Goal: Task Accomplishment & Management: Manage account settings

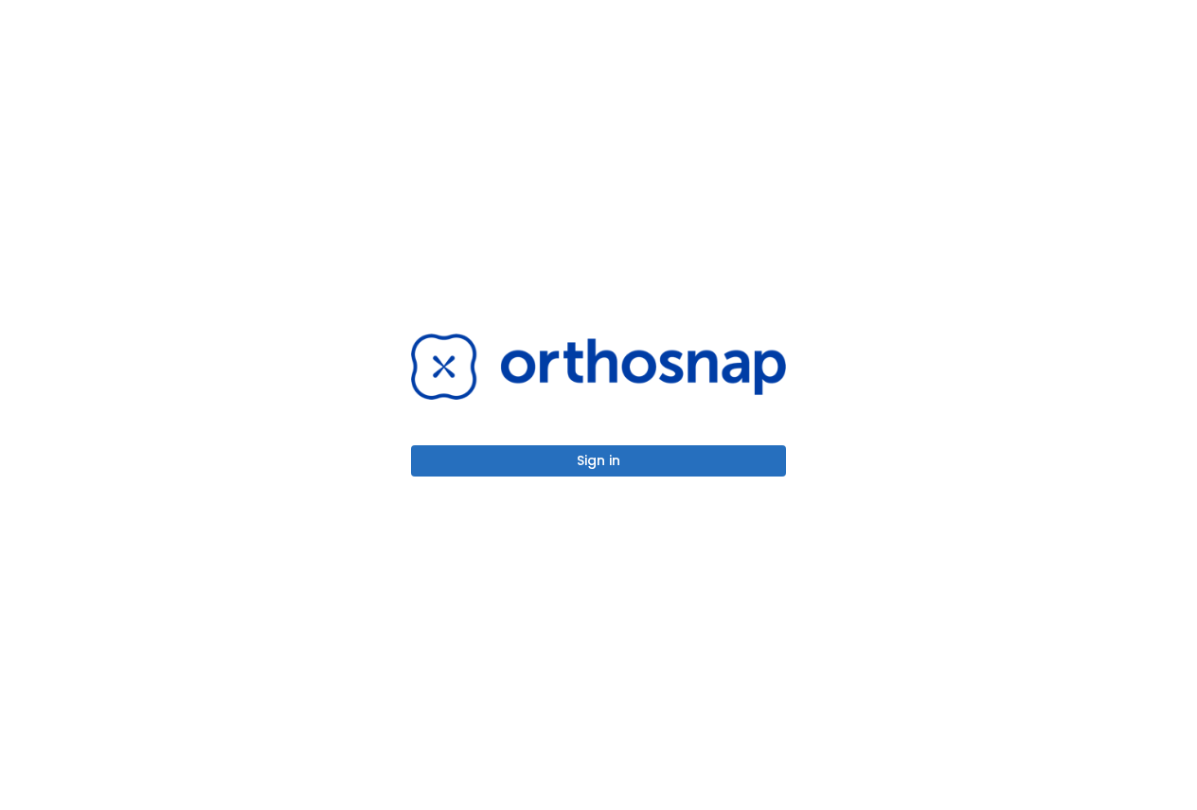
click at [616, 469] on button "Sign in" at bounding box center [598, 460] width 375 height 31
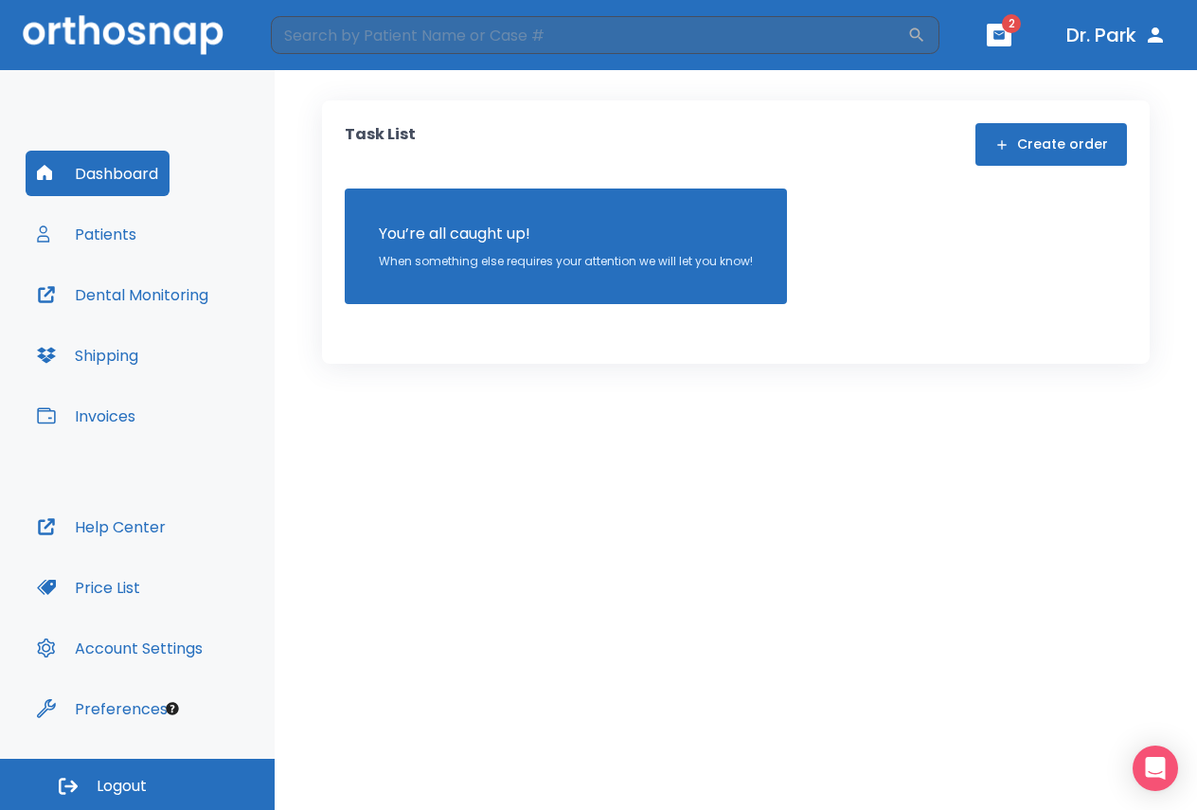
click at [1007, 38] on button "button" at bounding box center [999, 35] width 25 height 23
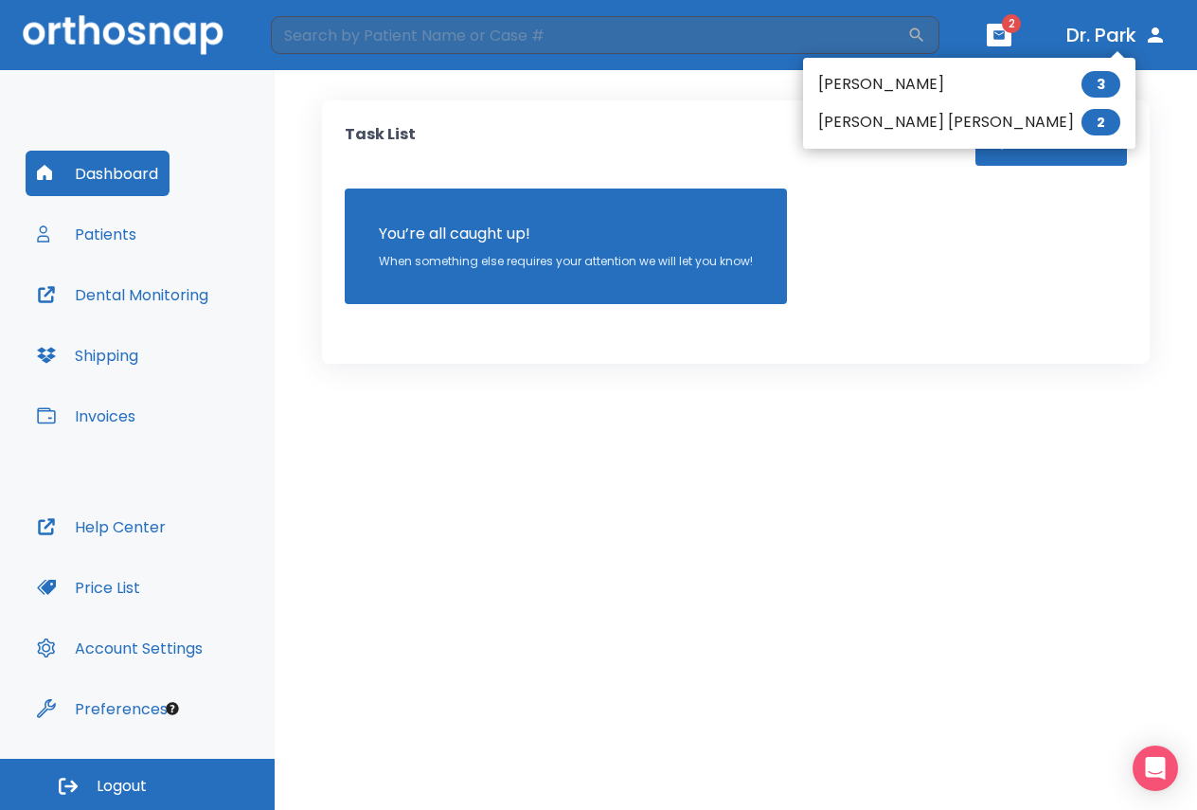
click at [854, 94] on ul "[PERSON_NAME] 3 [PERSON_NAME] [PERSON_NAME] 2" at bounding box center [969, 103] width 332 height 91
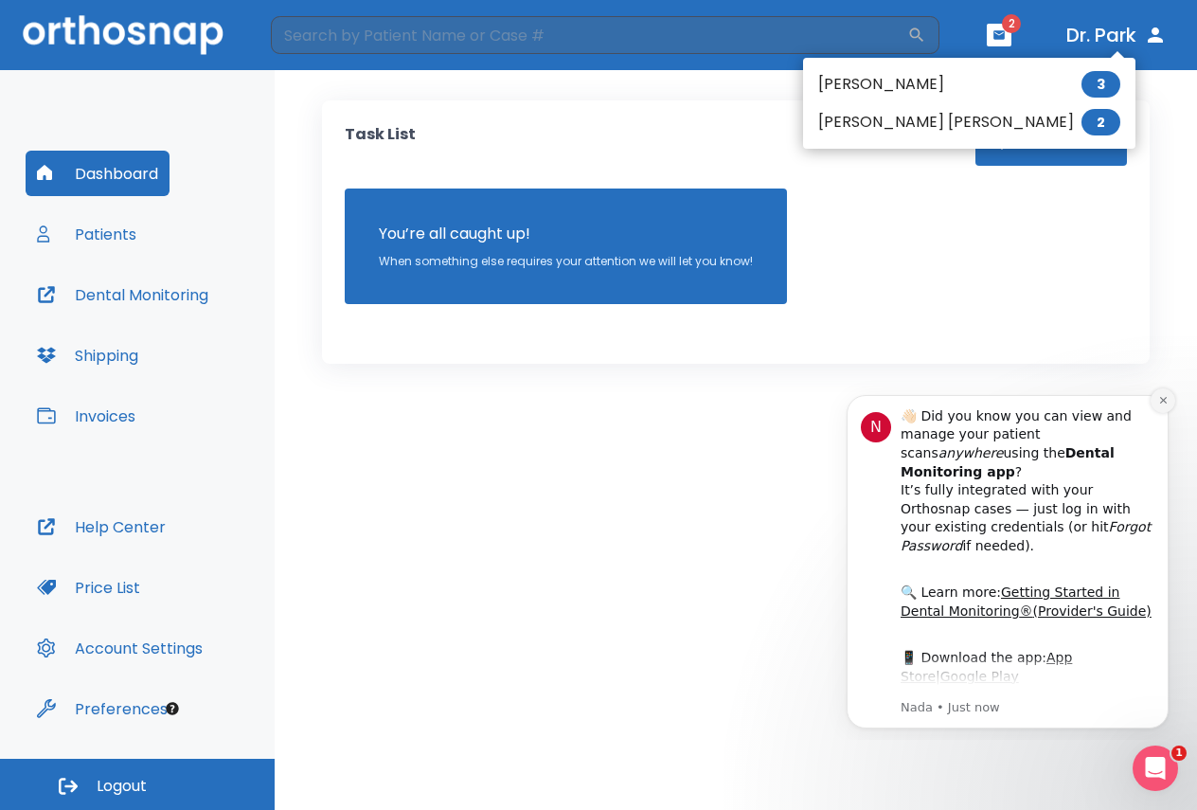
click at [1165, 400] on icon "Dismiss notification" at bounding box center [1163, 400] width 10 height 10
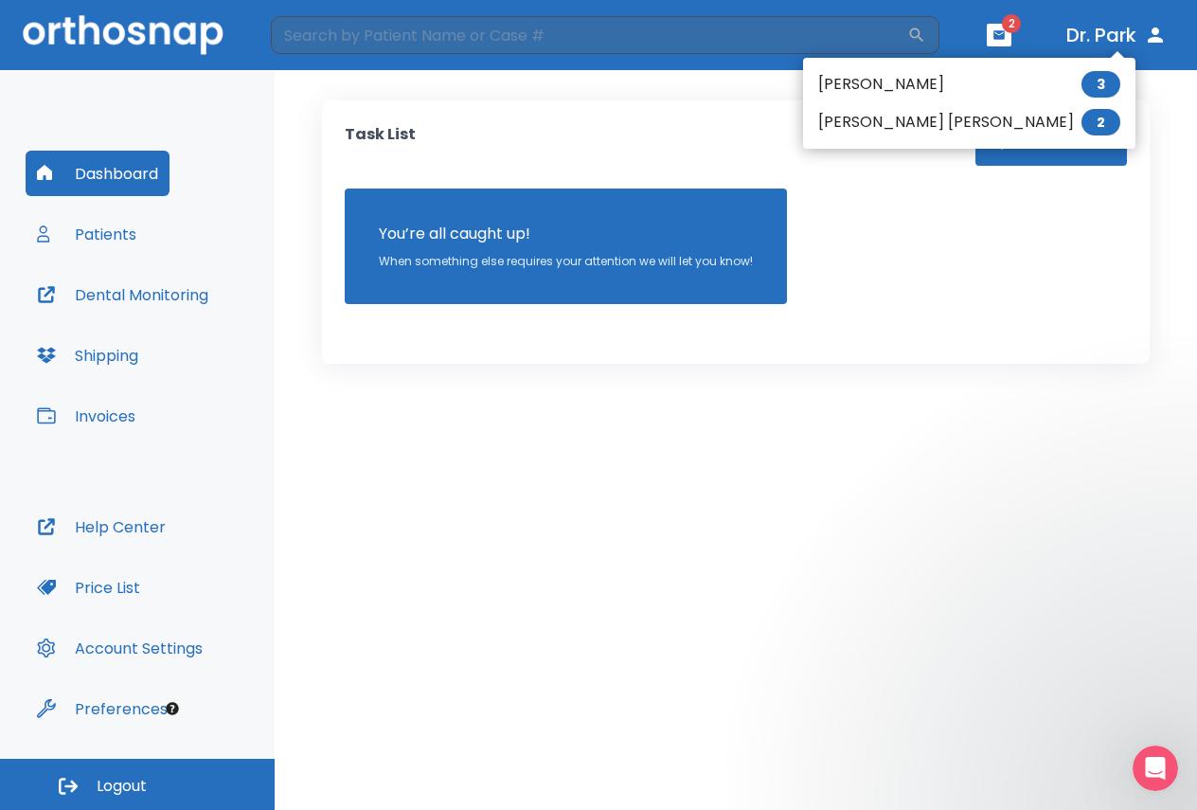
click at [880, 84] on li "[PERSON_NAME] 3" at bounding box center [969, 84] width 332 height 38
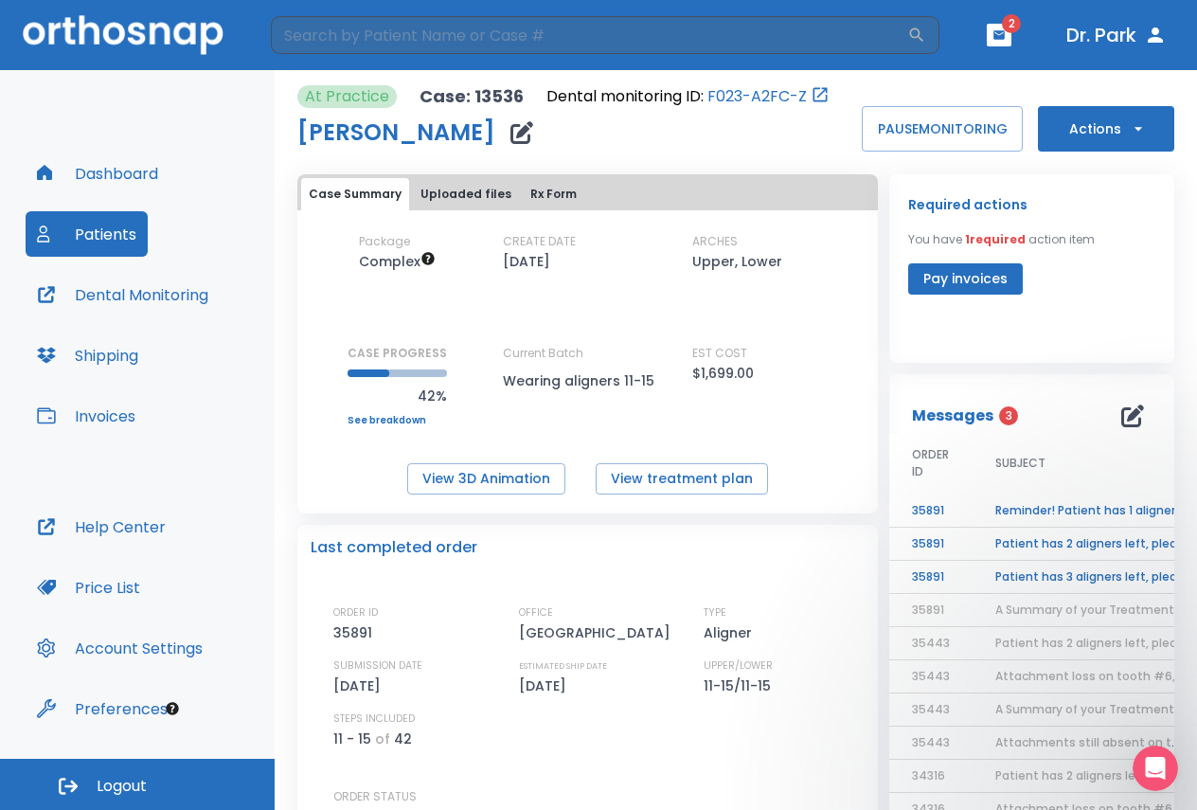
click at [1031, 577] on td "Patient has 3 aligners left, please order next set!" at bounding box center [1091, 577] width 237 height 33
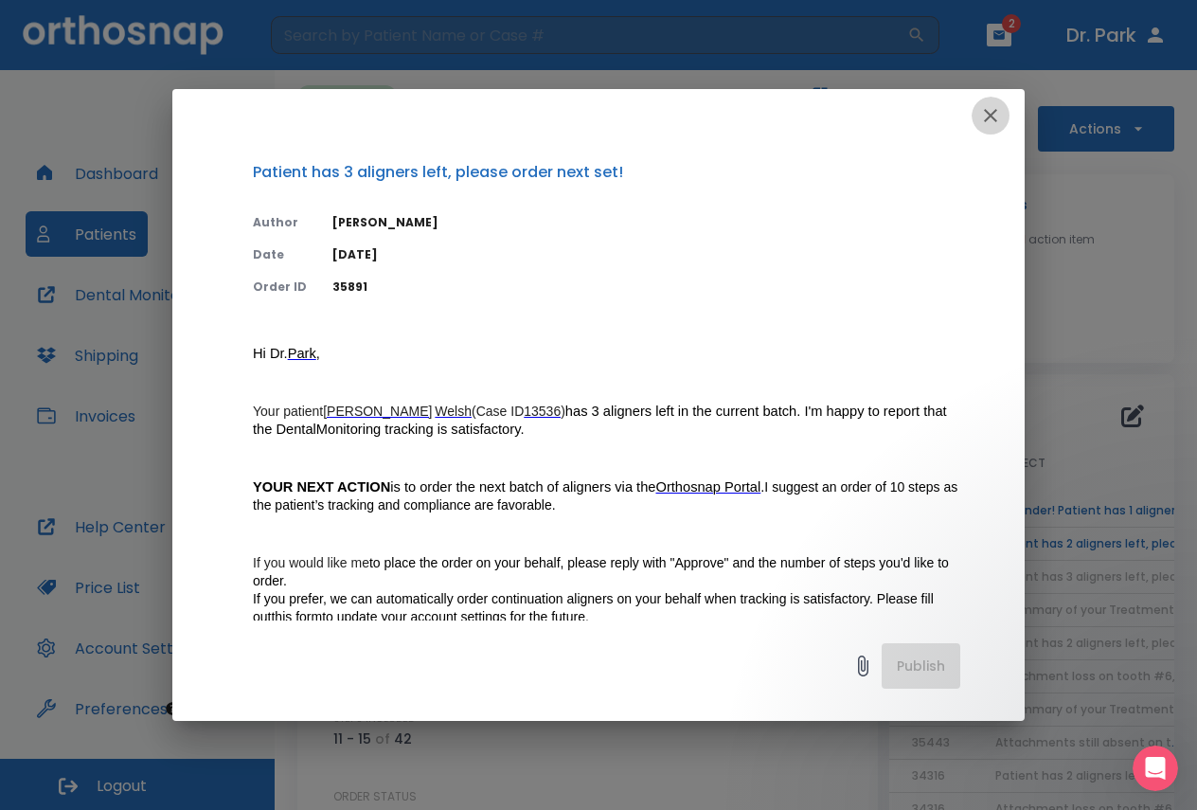
click at [995, 116] on icon "button" at bounding box center [990, 115] width 23 height 23
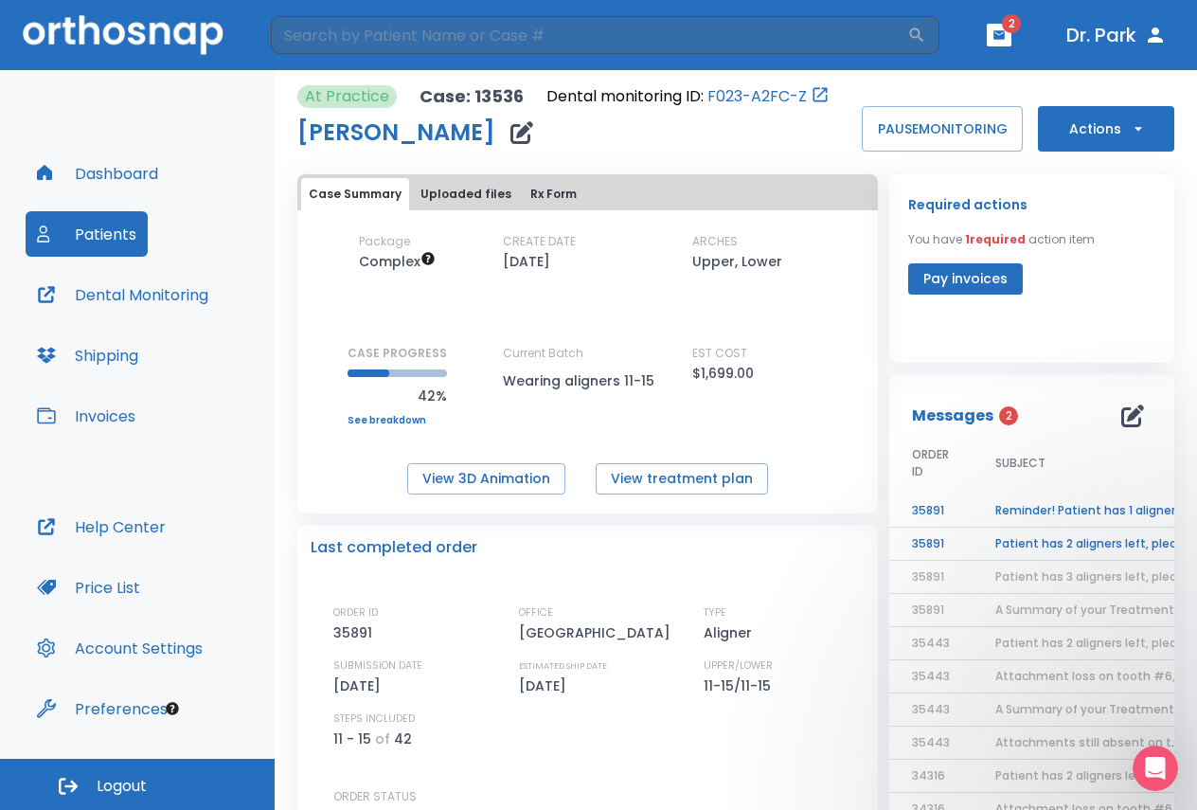
click at [1058, 540] on td "Patient has 2 aligners left, please order next set!" at bounding box center [1091, 543] width 237 height 33
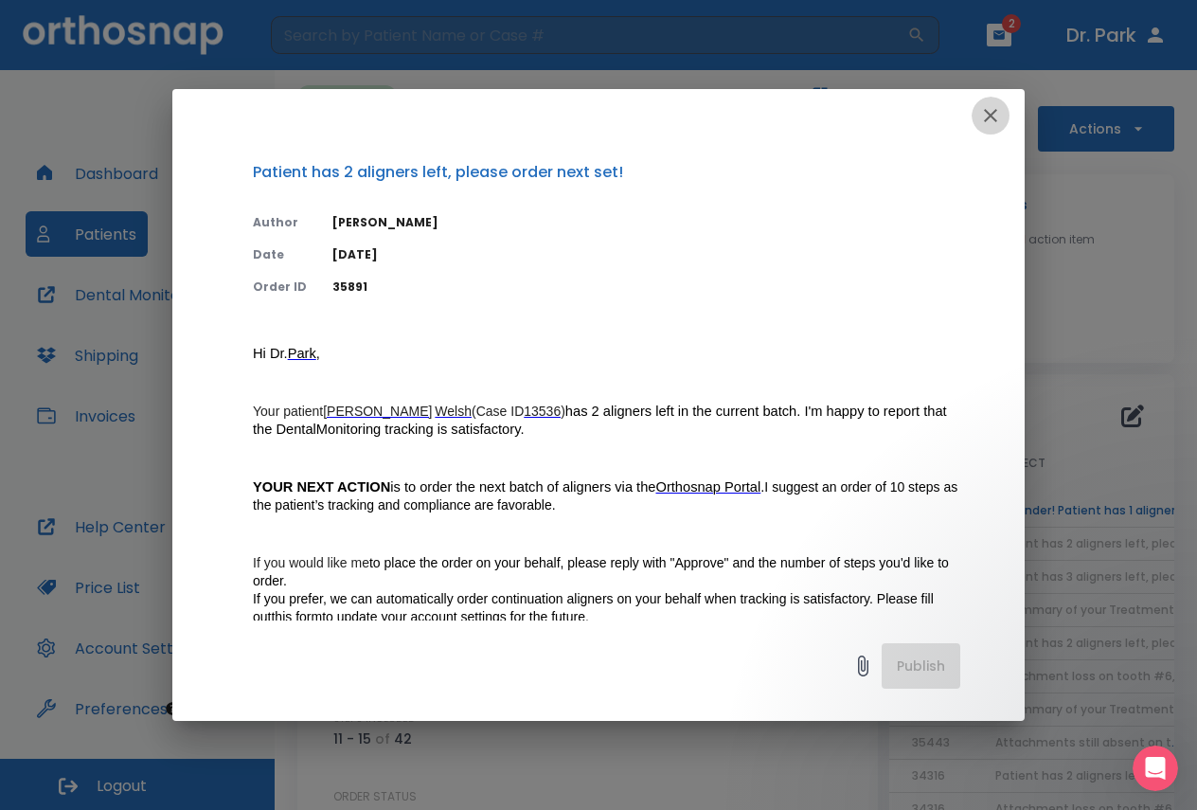
click at [996, 116] on icon "button" at bounding box center [990, 115] width 23 height 23
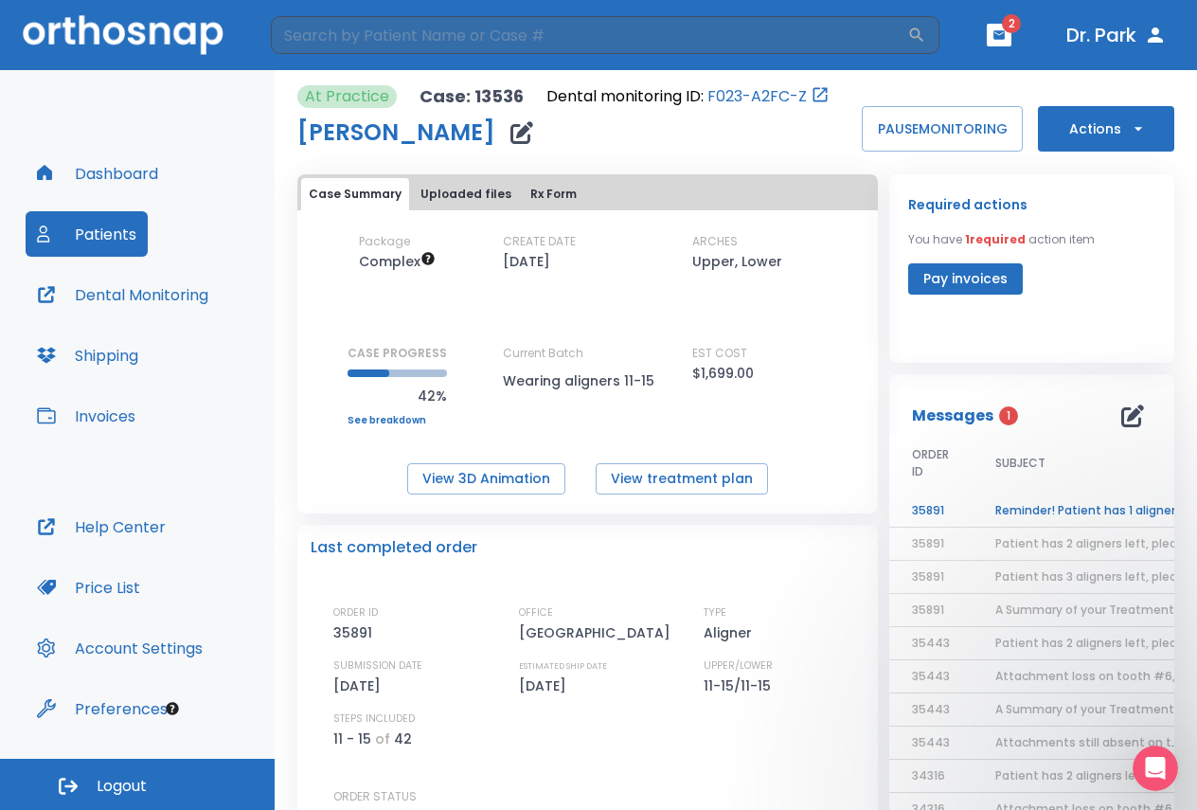
click at [1063, 516] on td "Reminder! Patient has 1 aligner left, please order next set!" at bounding box center [1091, 510] width 237 height 33
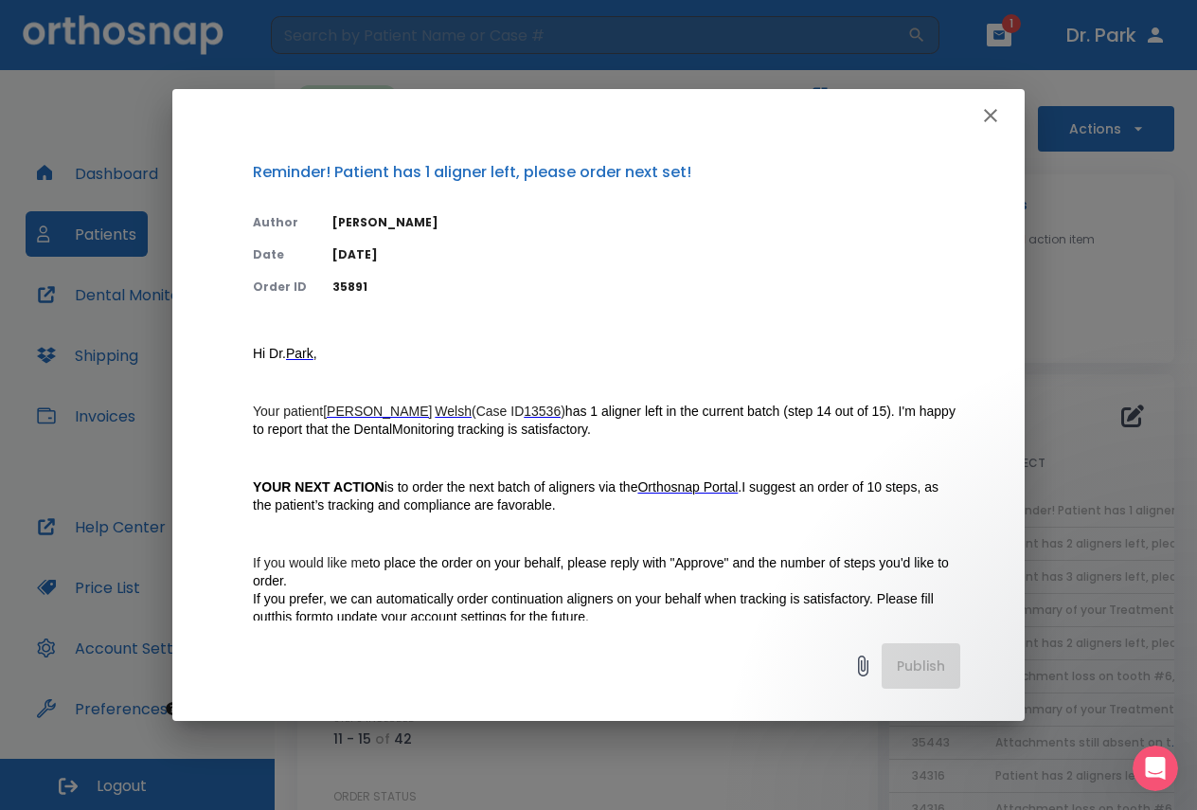
click at [990, 115] on icon "button" at bounding box center [990, 115] width 13 height 13
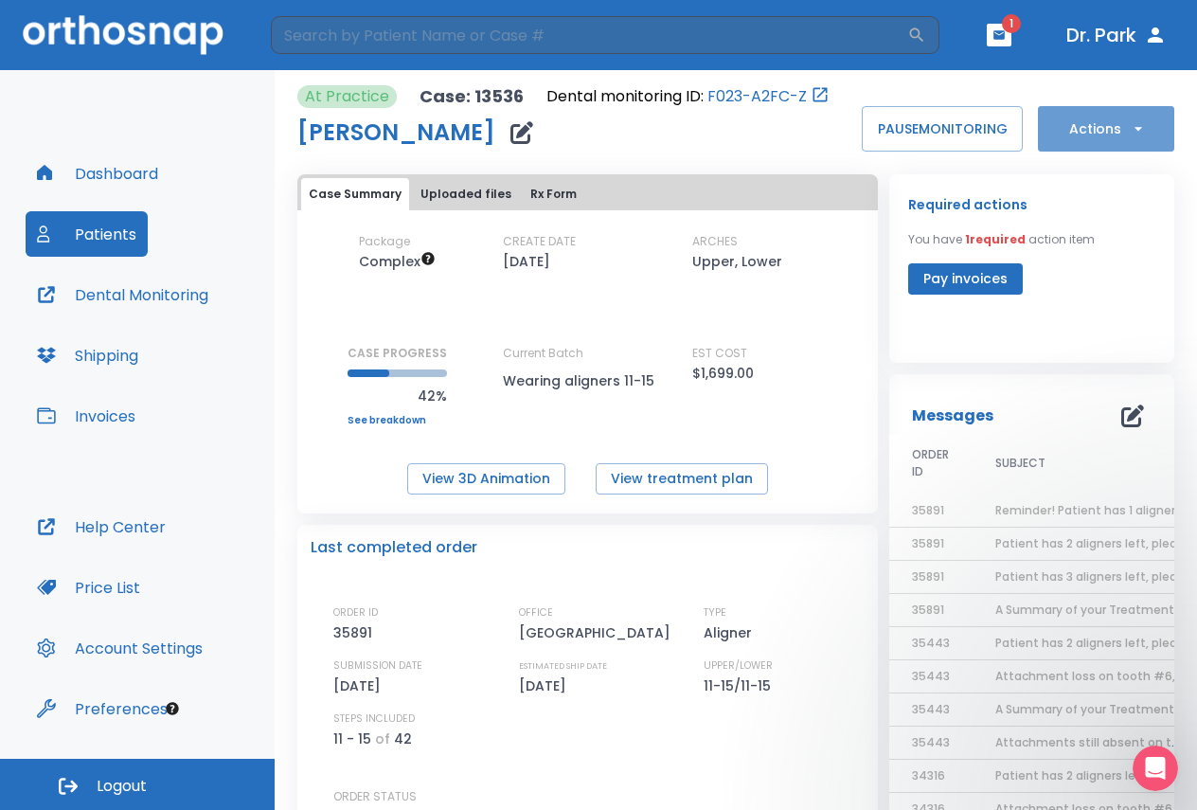
click at [1135, 130] on button "Actions" at bounding box center [1106, 128] width 136 height 45
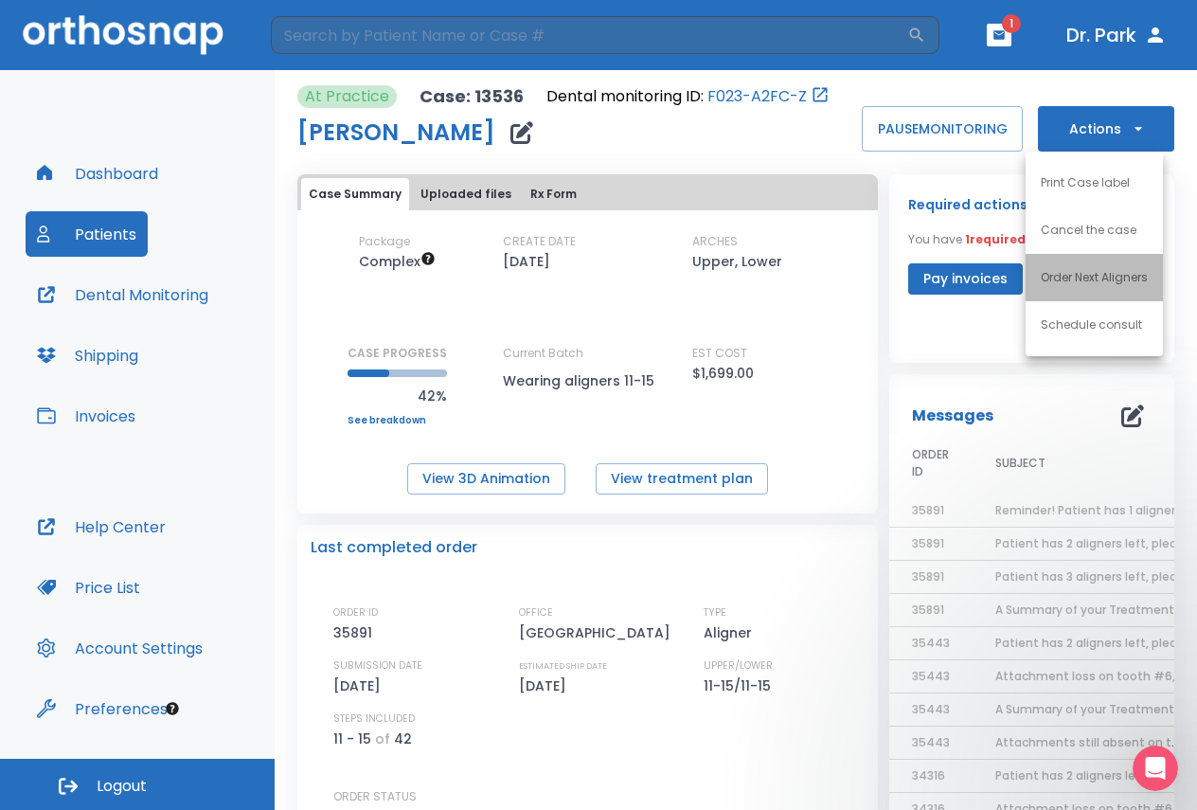
click at [1112, 277] on p "Order Next Aligners" at bounding box center [1094, 277] width 107 height 17
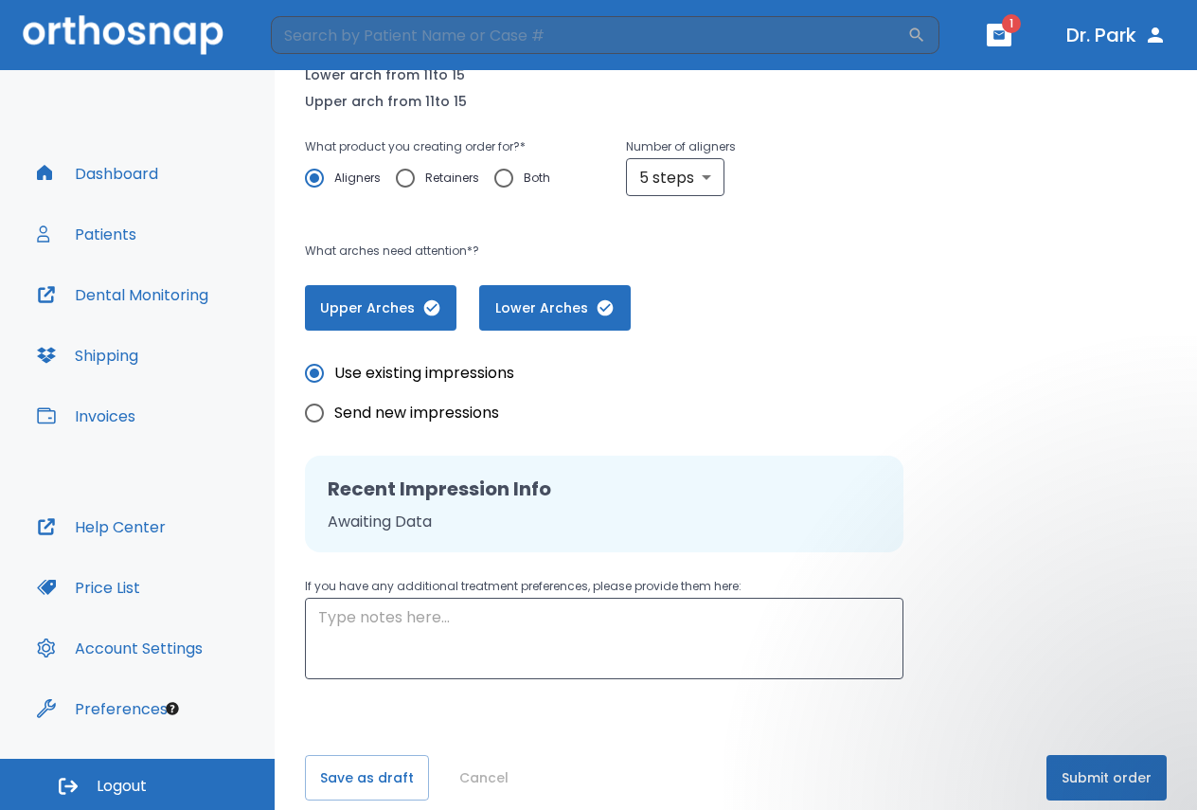
scroll to position [296, 0]
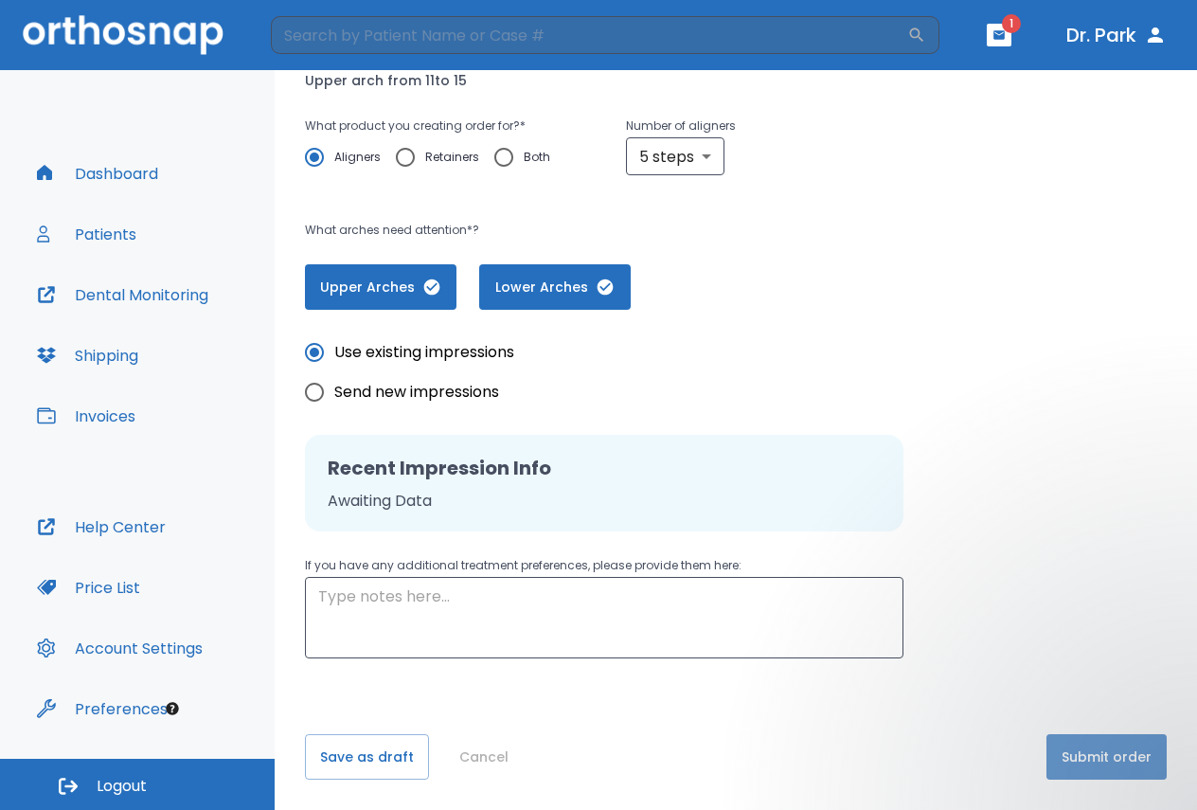
click at [1097, 752] on button "Submit order" at bounding box center [1106, 756] width 120 height 45
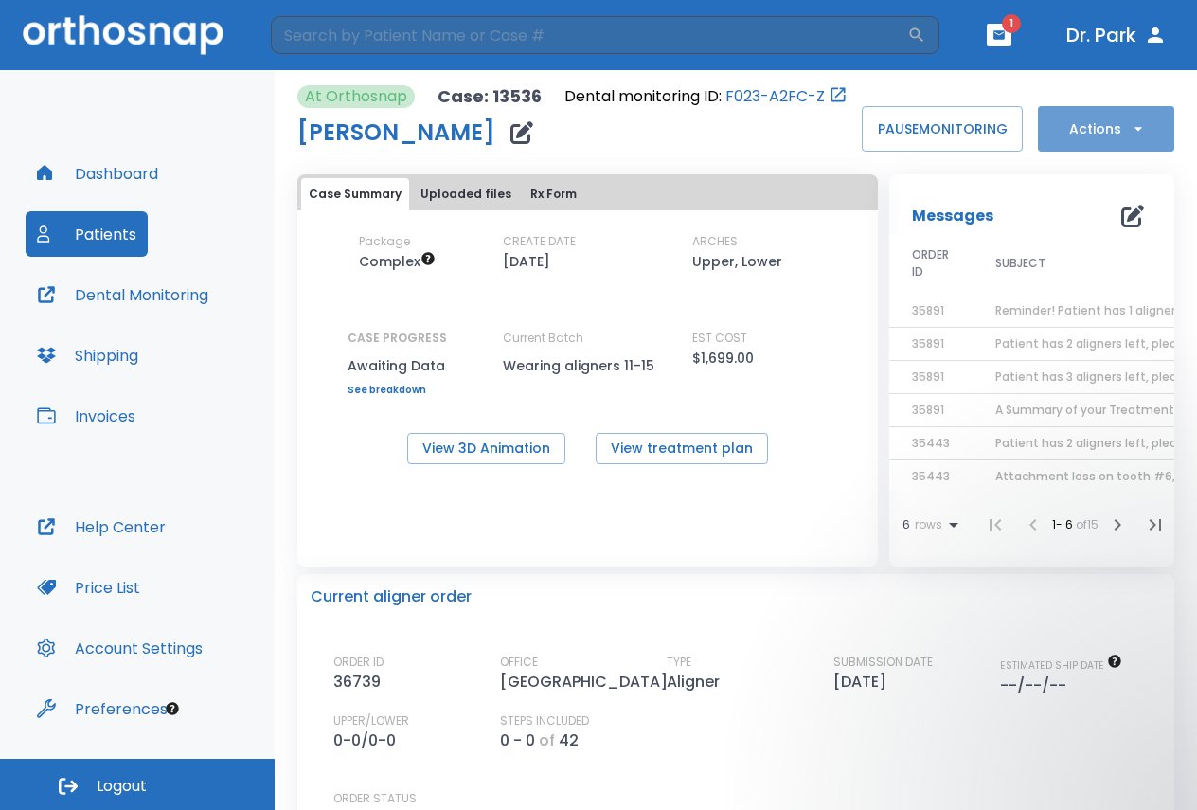
click at [1133, 129] on icon "button" at bounding box center [1138, 128] width 19 height 19
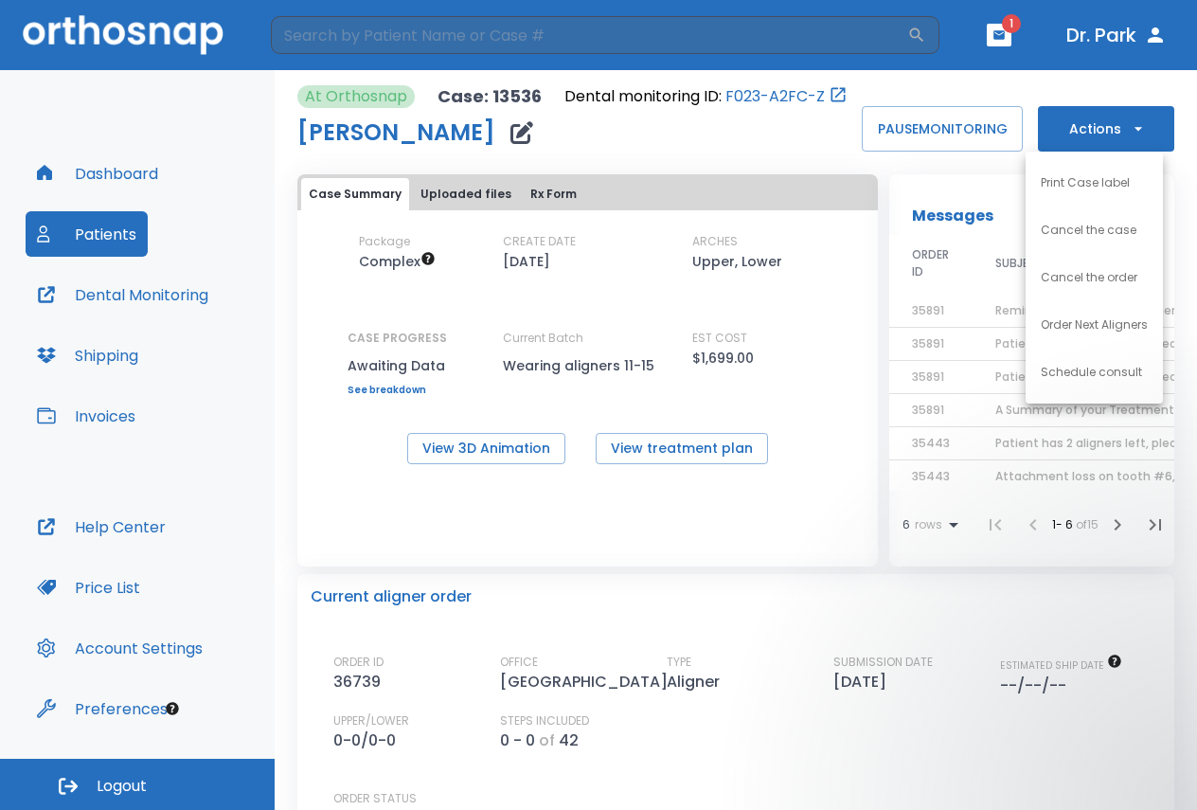
click at [802, 548] on div at bounding box center [598, 405] width 1197 height 810
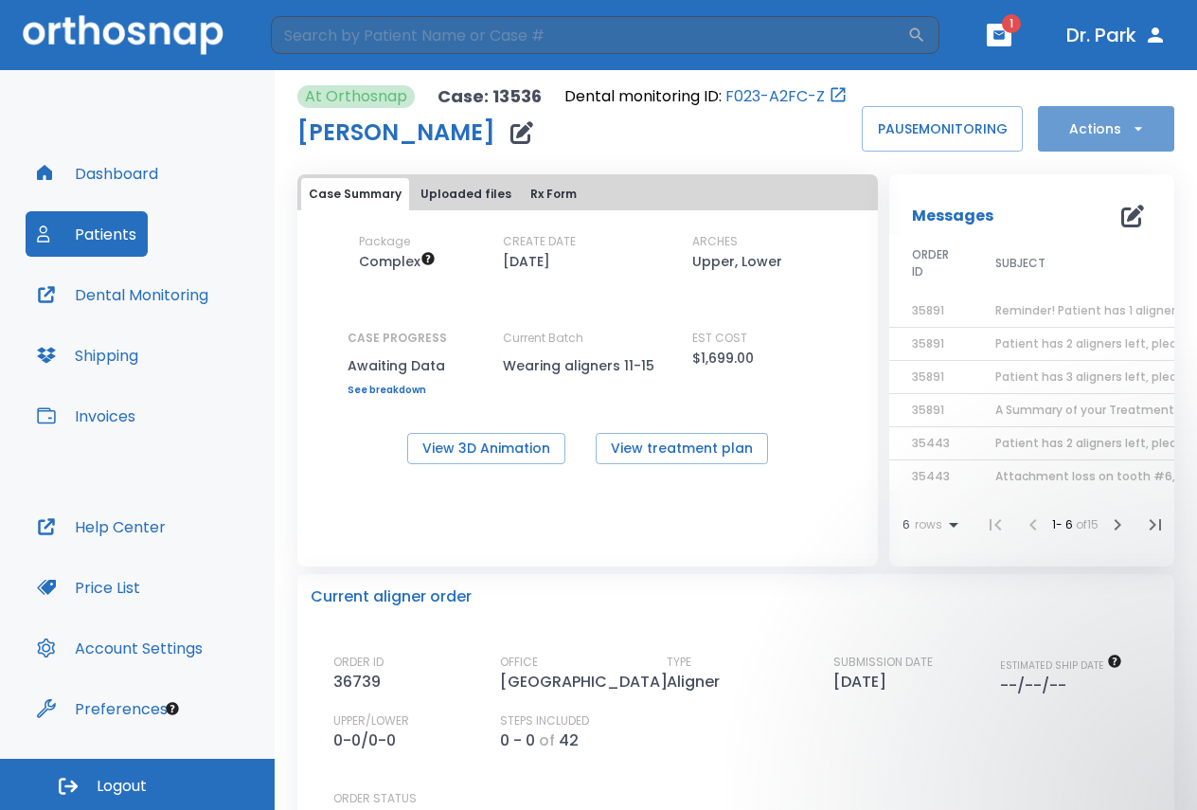
click at [1134, 130] on icon "button" at bounding box center [1138, 129] width 8 height 4
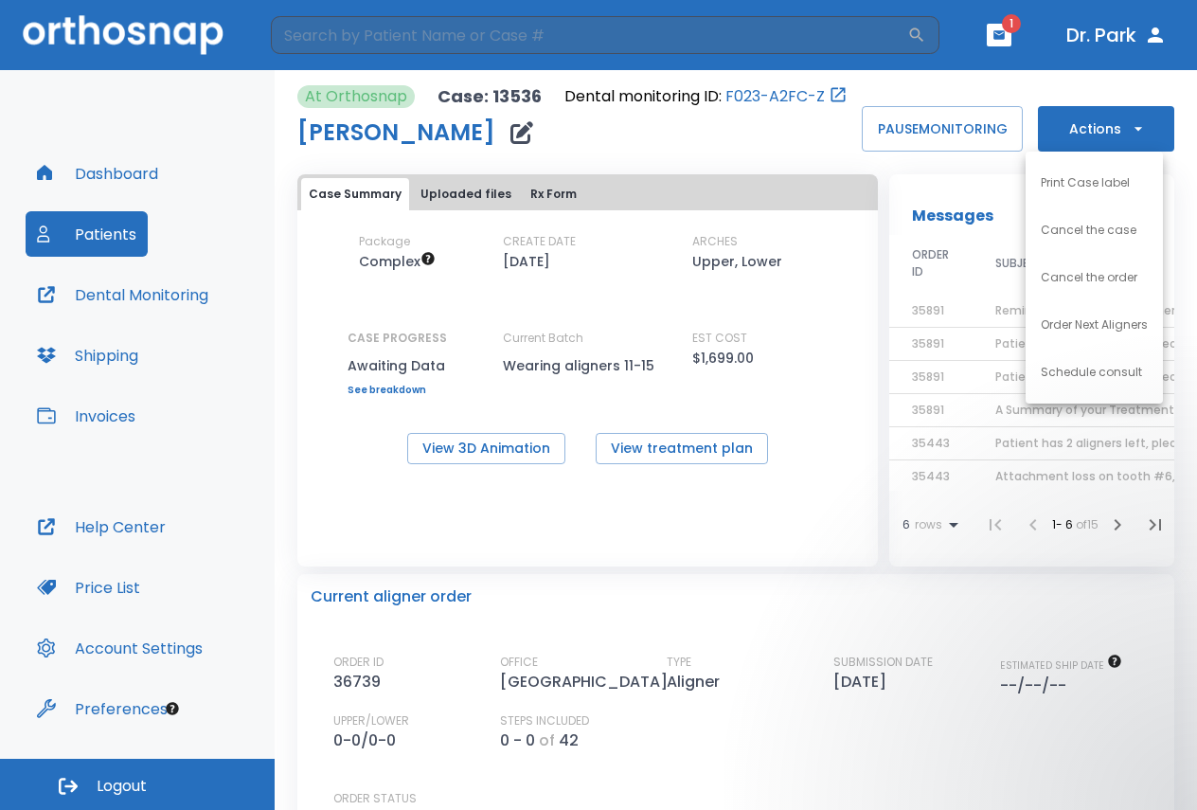
click at [994, 36] on div at bounding box center [598, 405] width 1197 height 810
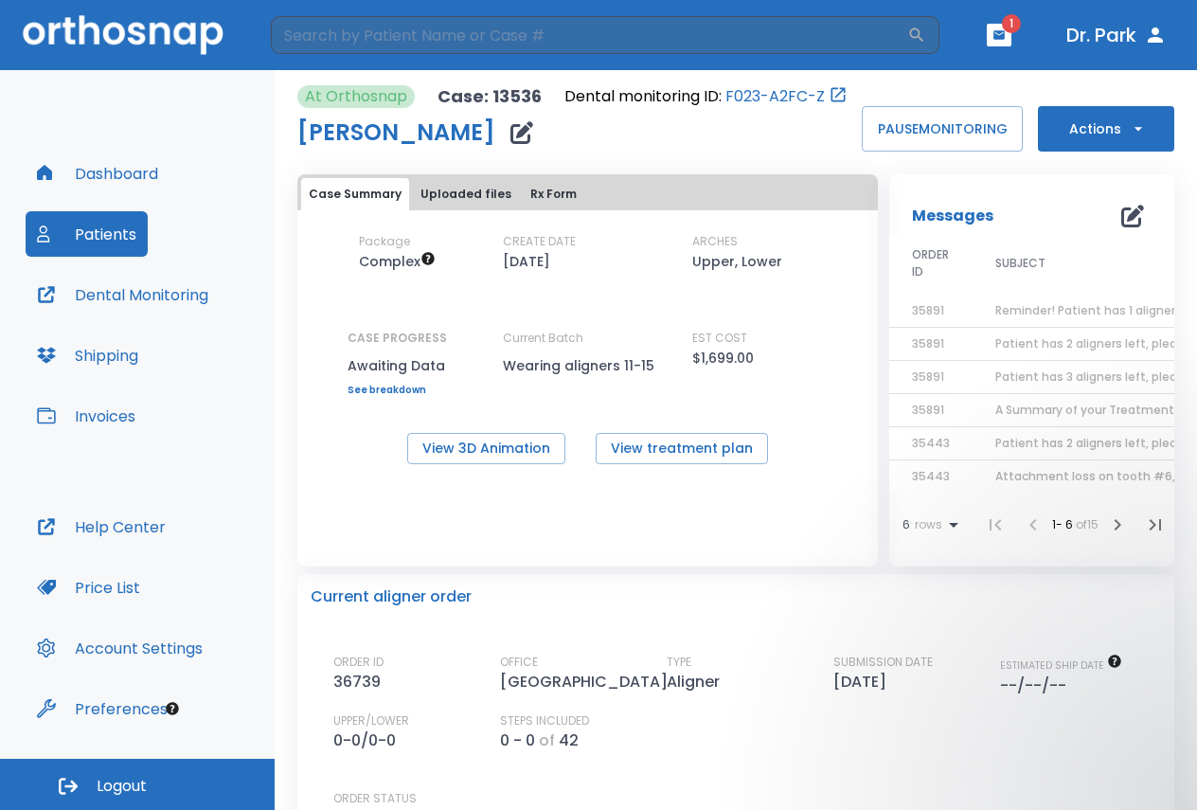
click at [994, 36] on icon "button" at bounding box center [998, 34] width 11 height 9
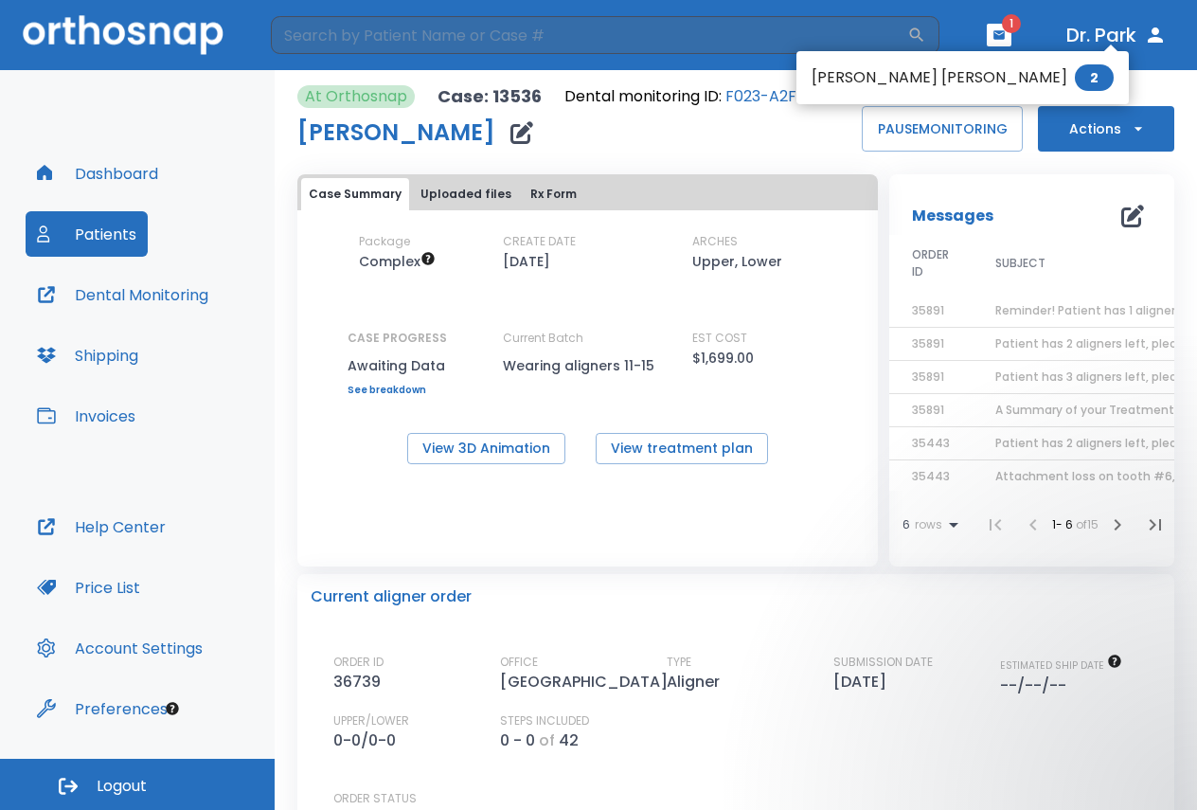
click at [903, 80] on li "[PERSON_NAME] [PERSON_NAME] 2" at bounding box center [962, 78] width 332 height 38
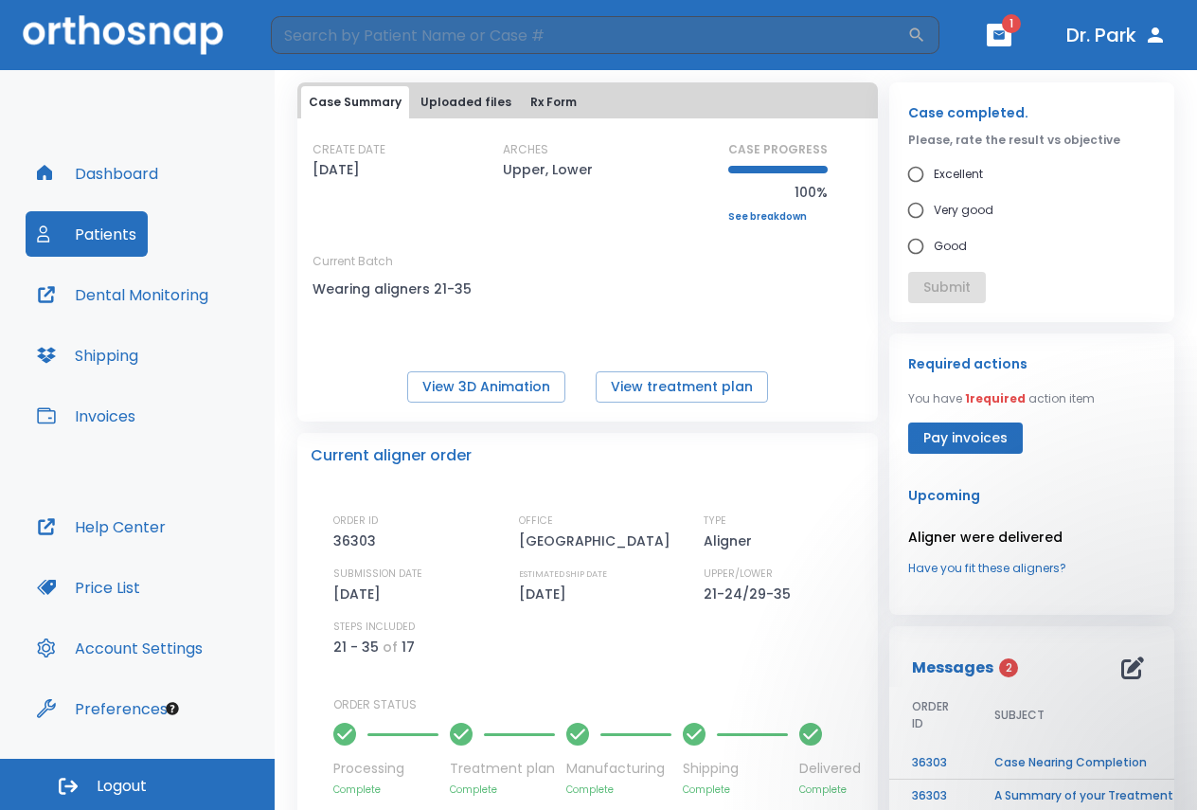
scroll to position [189, 0]
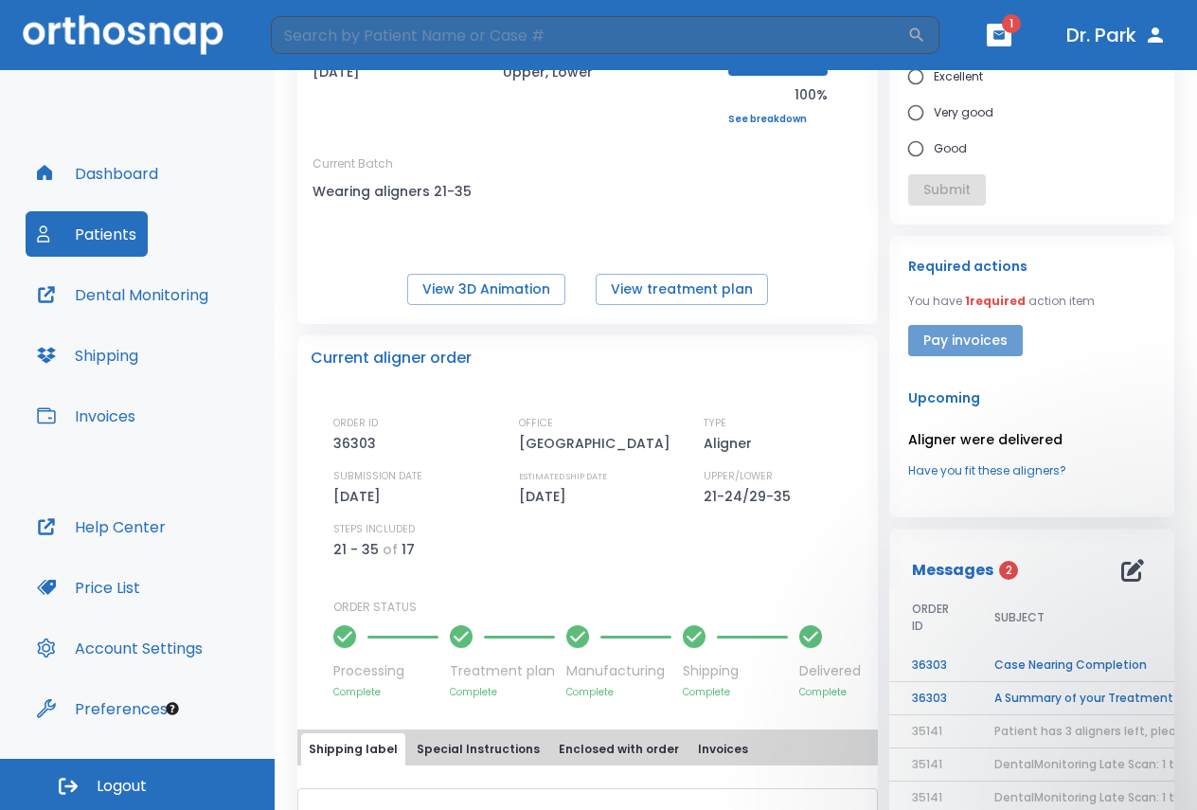
click at [962, 348] on button "Pay invoices" at bounding box center [965, 340] width 115 height 31
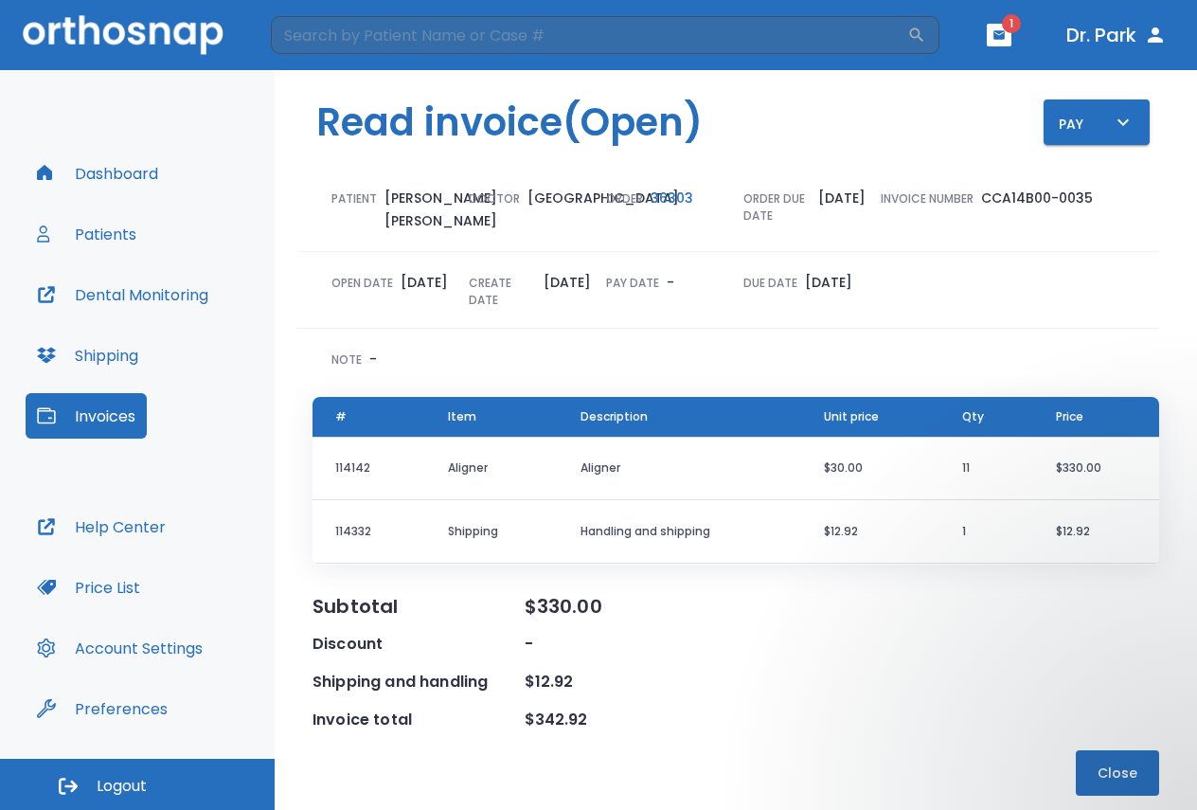
scroll to position [3, 0]
click at [1112, 126] on icon "button" at bounding box center [1123, 122] width 23 height 23
click at [1096, 193] on li "Pay online by CC" at bounding box center [1094, 173] width 128 height 47
click at [992, 38] on icon "button" at bounding box center [998, 34] width 13 height 13
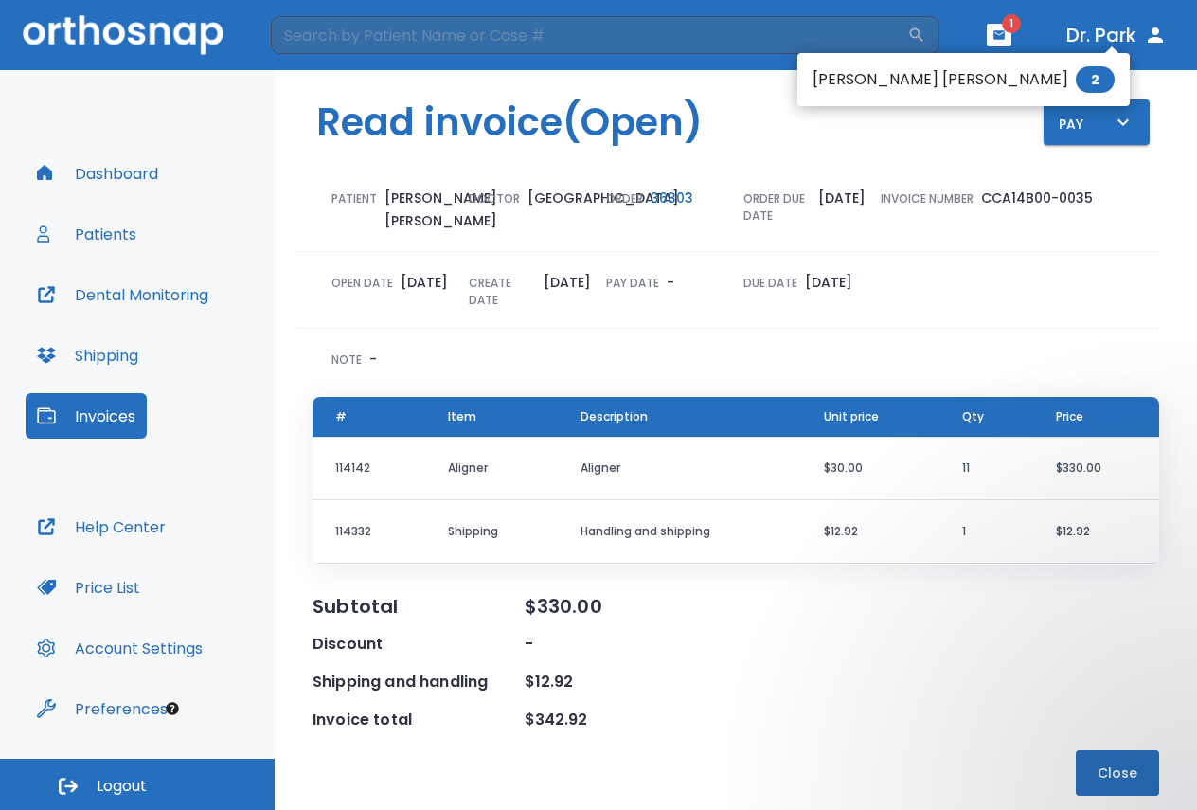
click at [885, 86] on li "[PERSON_NAME] [PERSON_NAME] 2" at bounding box center [963, 80] width 332 height 38
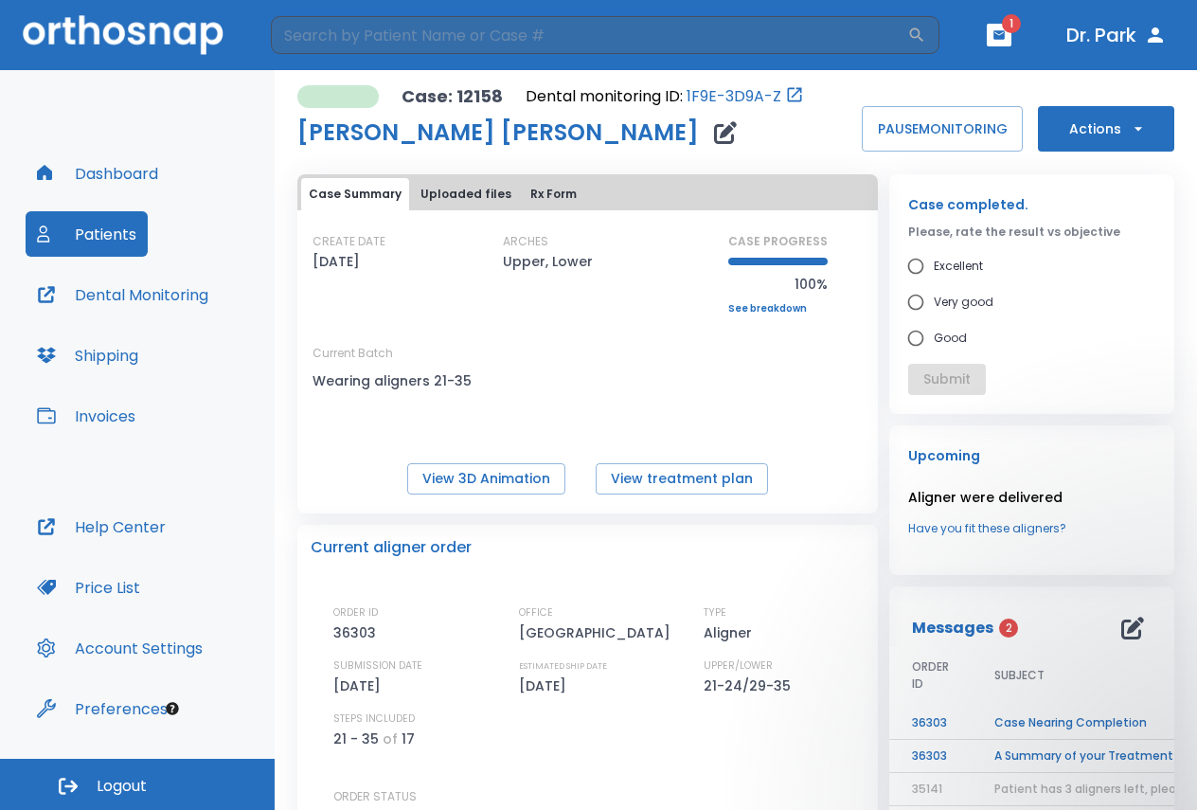
click at [111, 172] on button "Dashboard" at bounding box center [98, 173] width 144 height 45
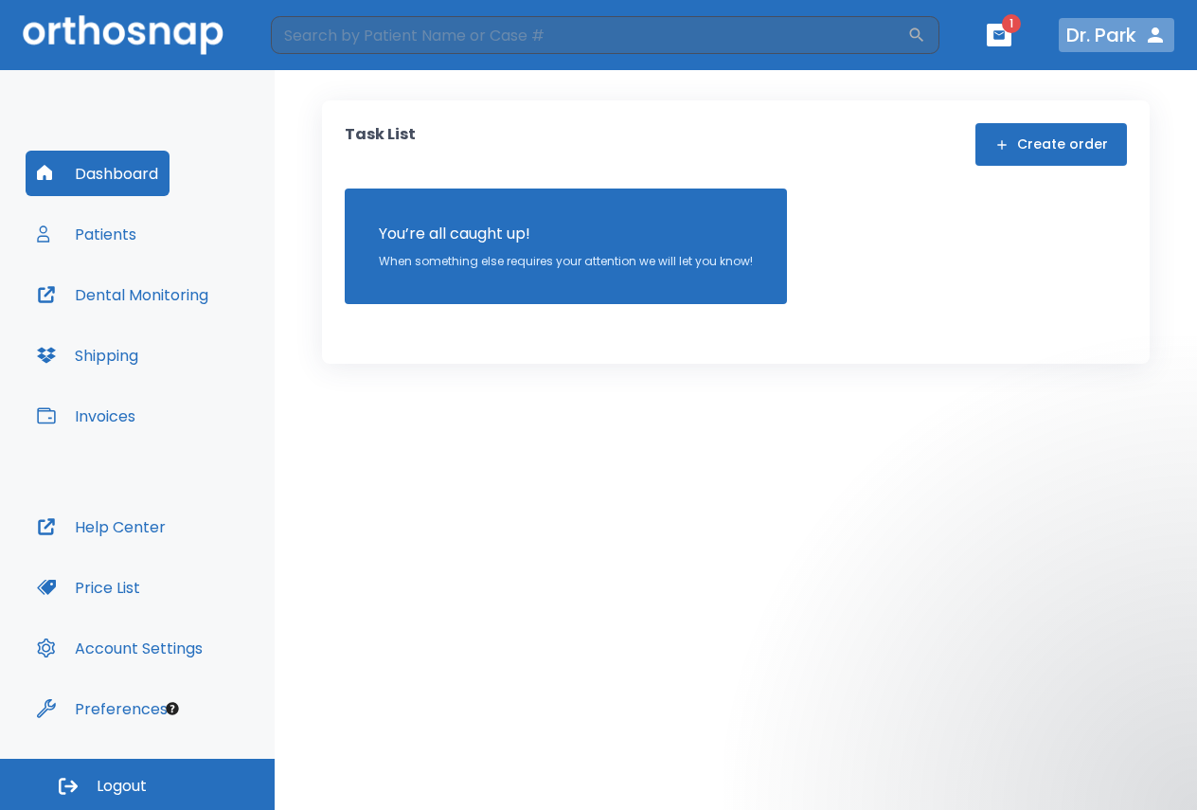
click at [1117, 34] on button "Dr. Park" at bounding box center [1117, 35] width 116 height 34
click at [1152, 40] on icon "button" at bounding box center [1155, 34] width 15 height 15
click at [995, 37] on icon "button" at bounding box center [998, 34] width 11 height 9
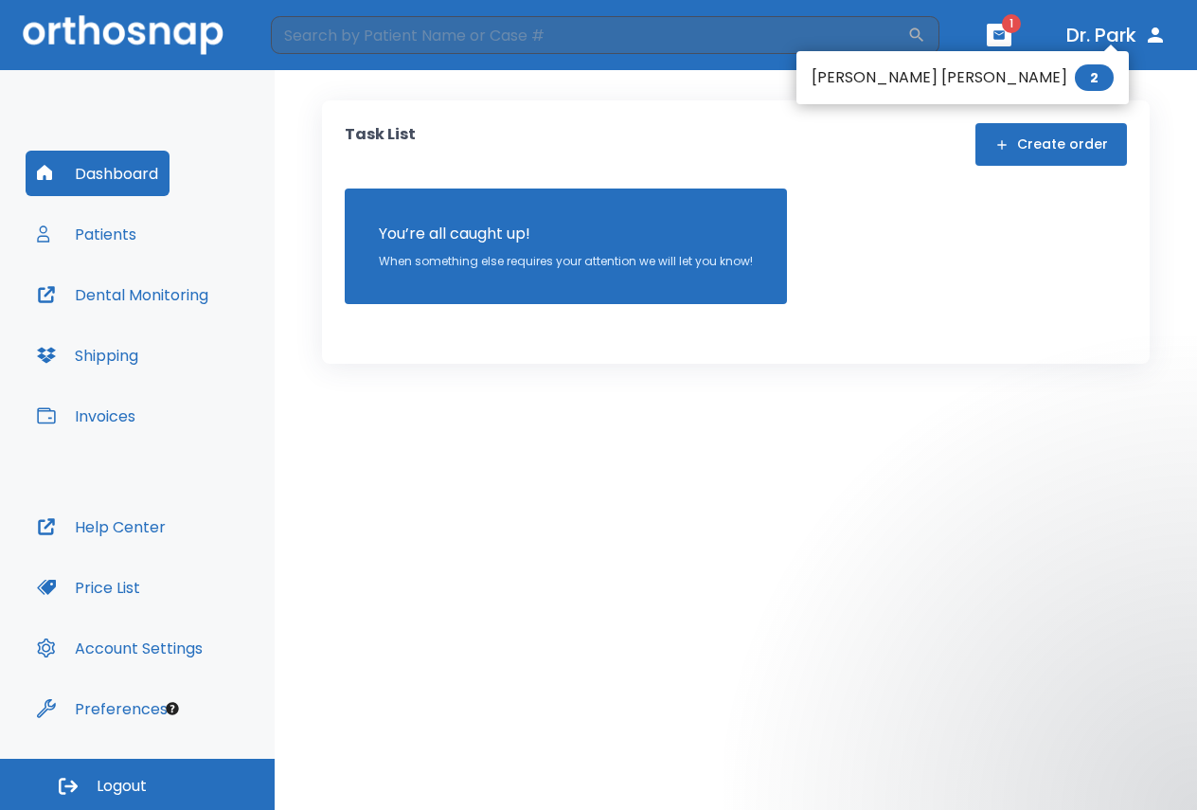
click at [88, 230] on div at bounding box center [598, 405] width 1197 height 810
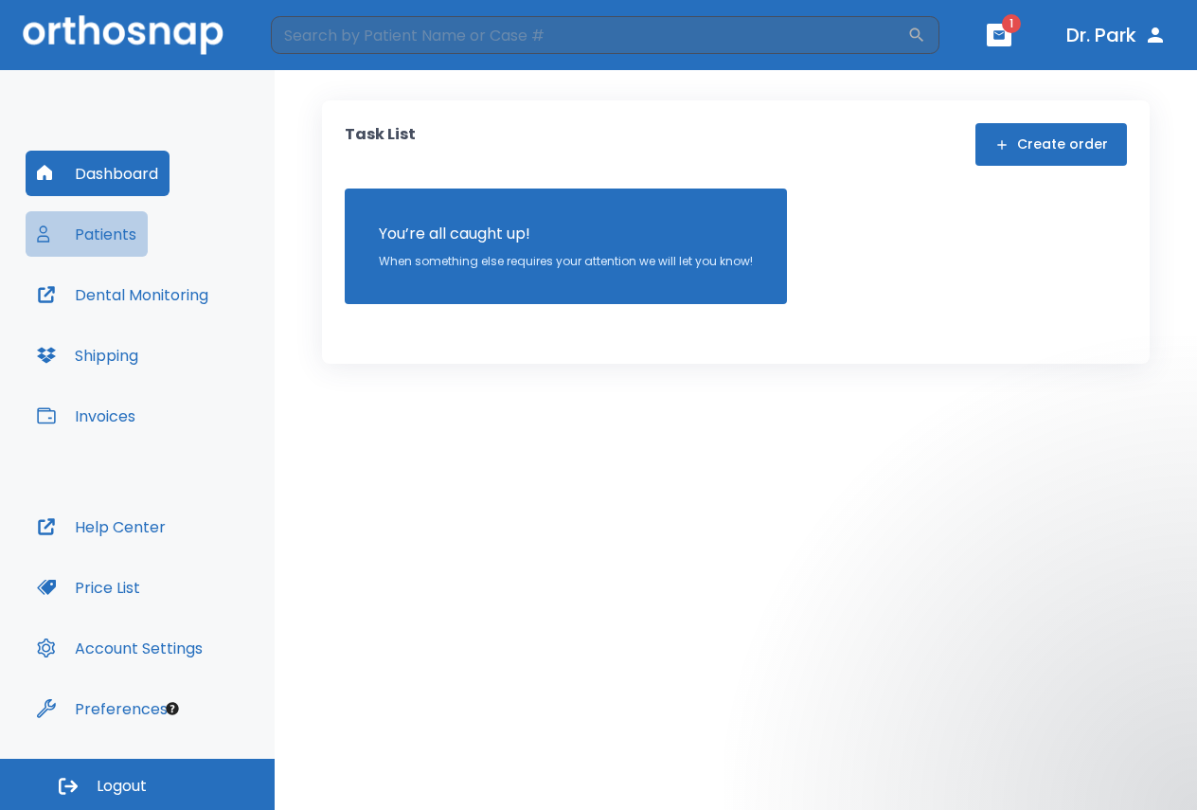
click at [98, 237] on button "Patients" at bounding box center [87, 233] width 122 height 45
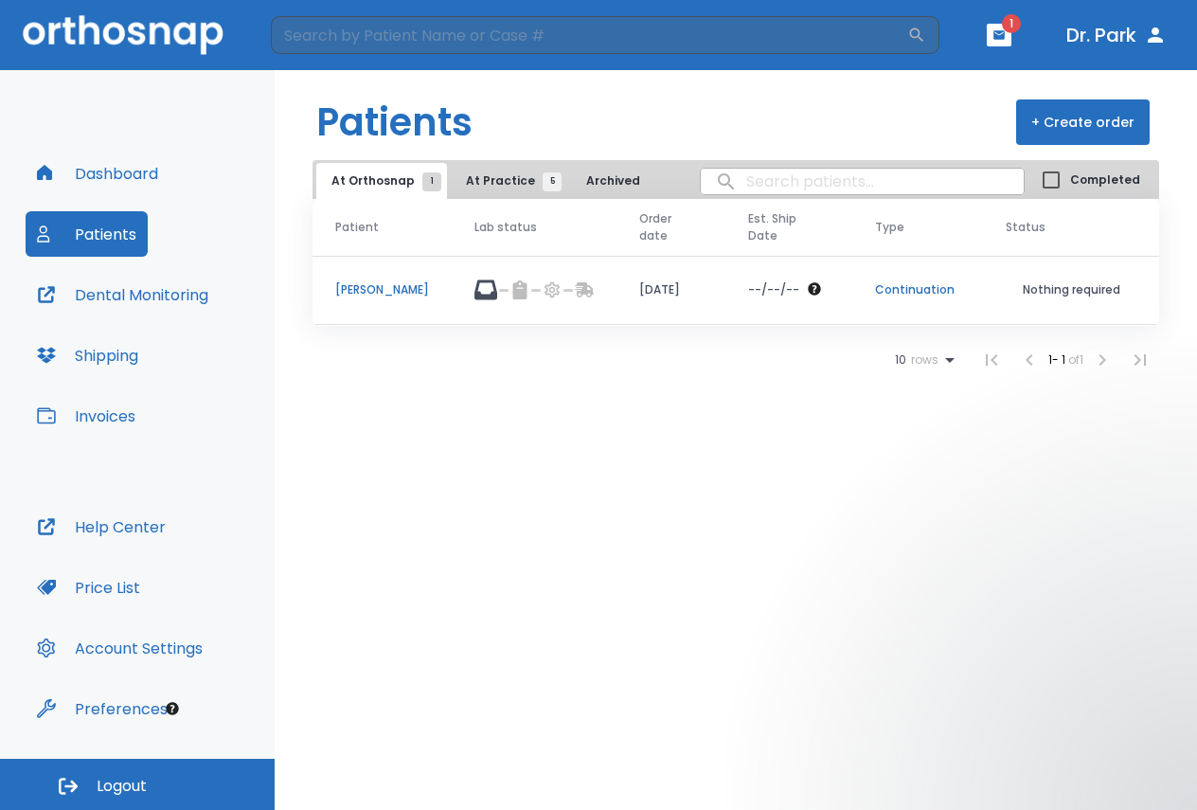
click at [375, 291] on p "[PERSON_NAME]" at bounding box center [382, 289] width 94 height 17
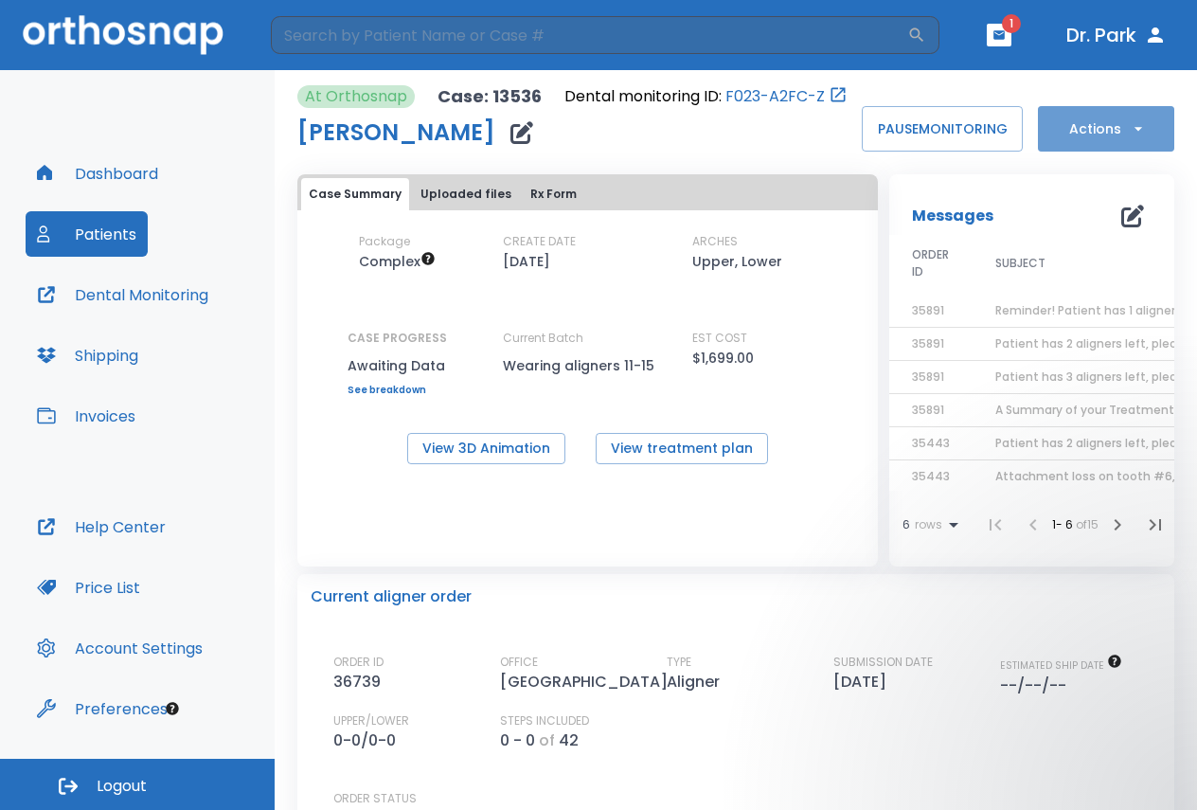
click at [1140, 135] on button "Actions" at bounding box center [1106, 128] width 136 height 45
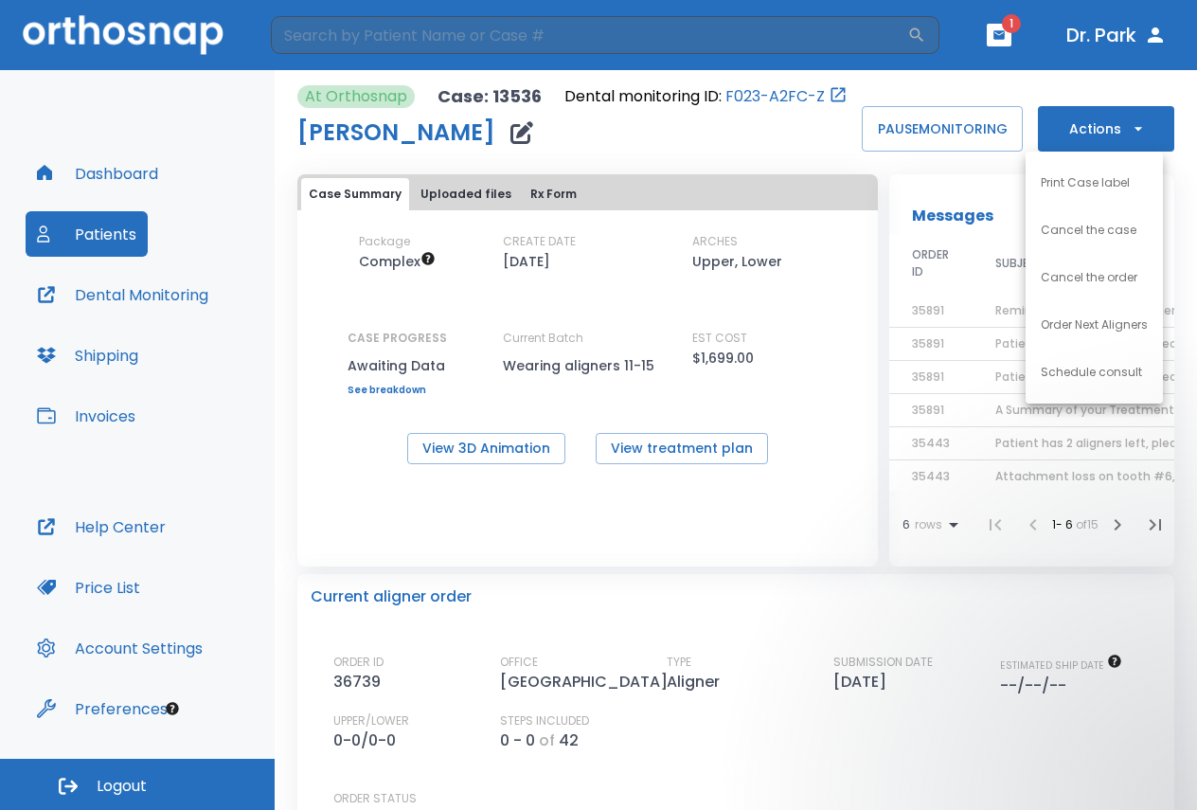
click at [230, 421] on div at bounding box center [598, 405] width 1197 height 810
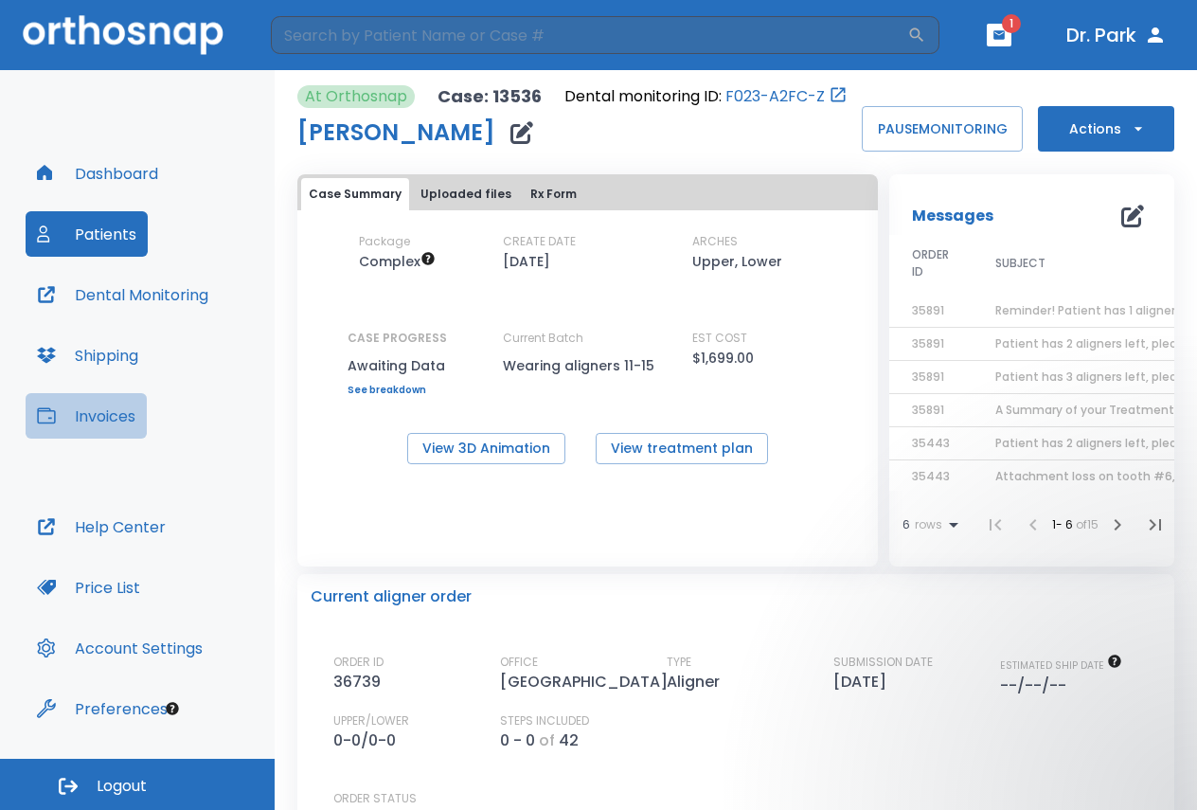
click at [94, 414] on button "Invoices" at bounding box center [86, 415] width 121 height 45
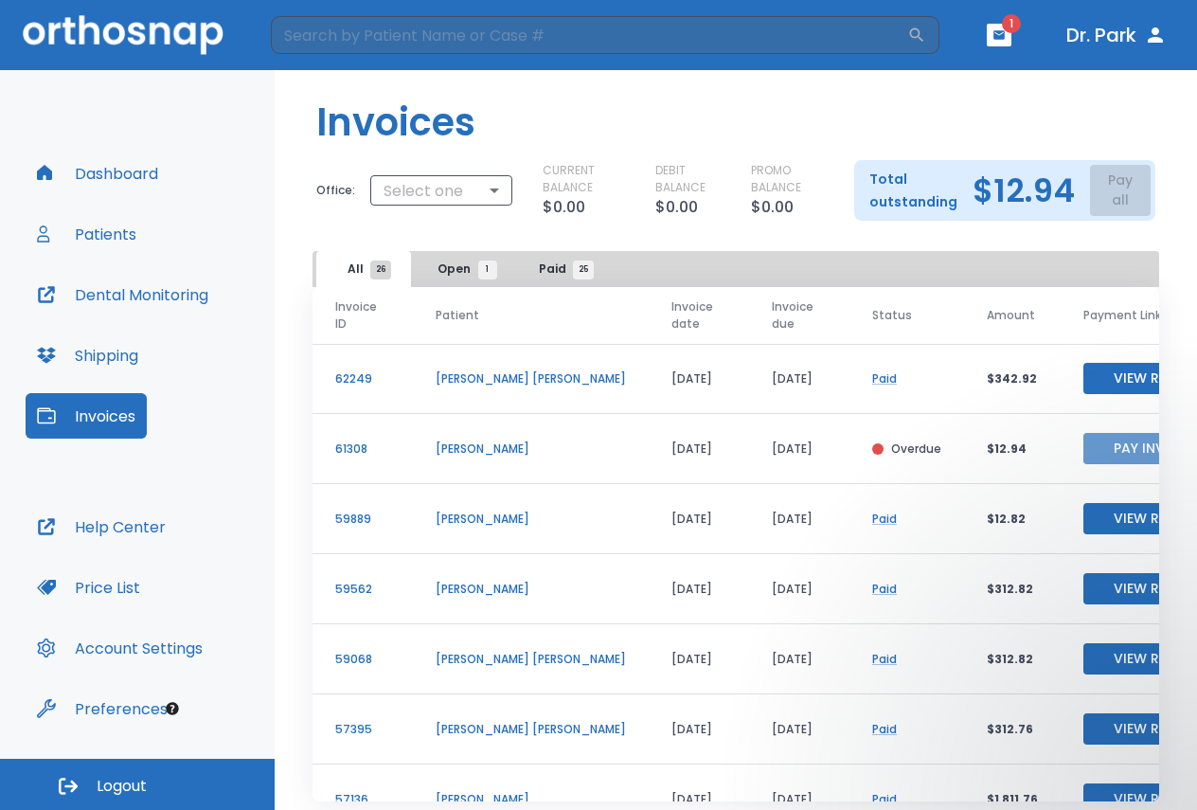
click at [1083, 451] on button "Pay Invoice" at bounding box center [1155, 448] width 144 height 31
